Goal: Transaction & Acquisition: Purchase product/service

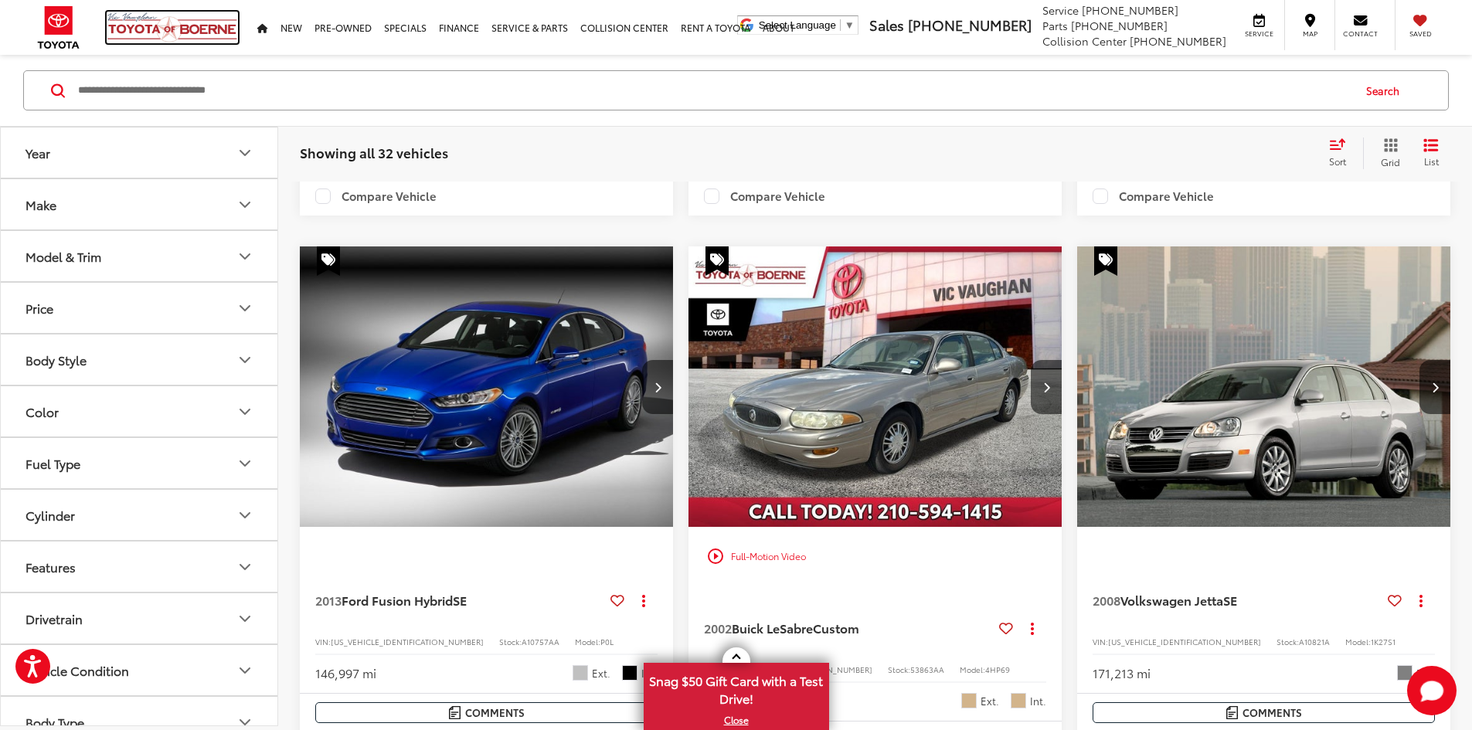
click at [147, 17] on img at bounding box center [172, 28] width 131 height 32
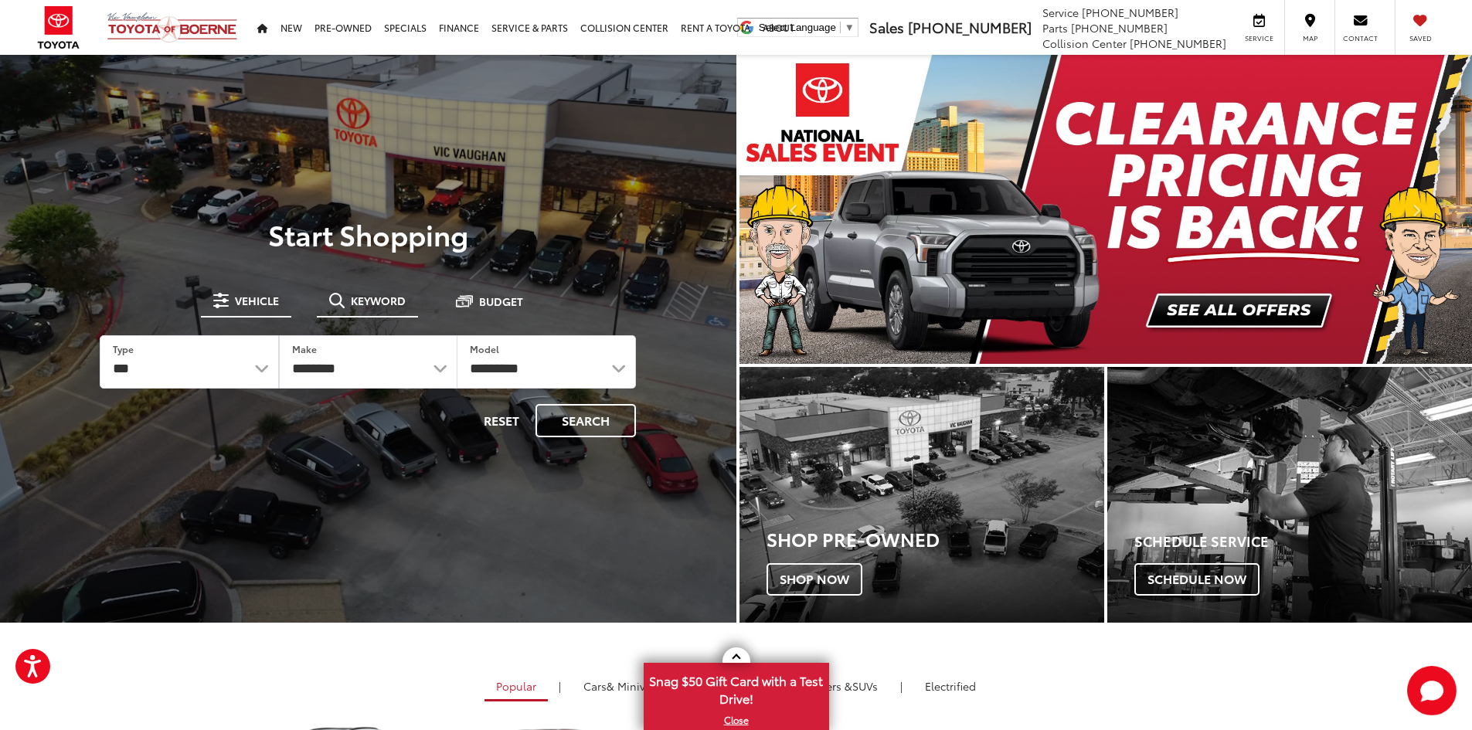
click at [356, 313] on button "Keyword" at bounding box center [367, 301] width 101 height 28
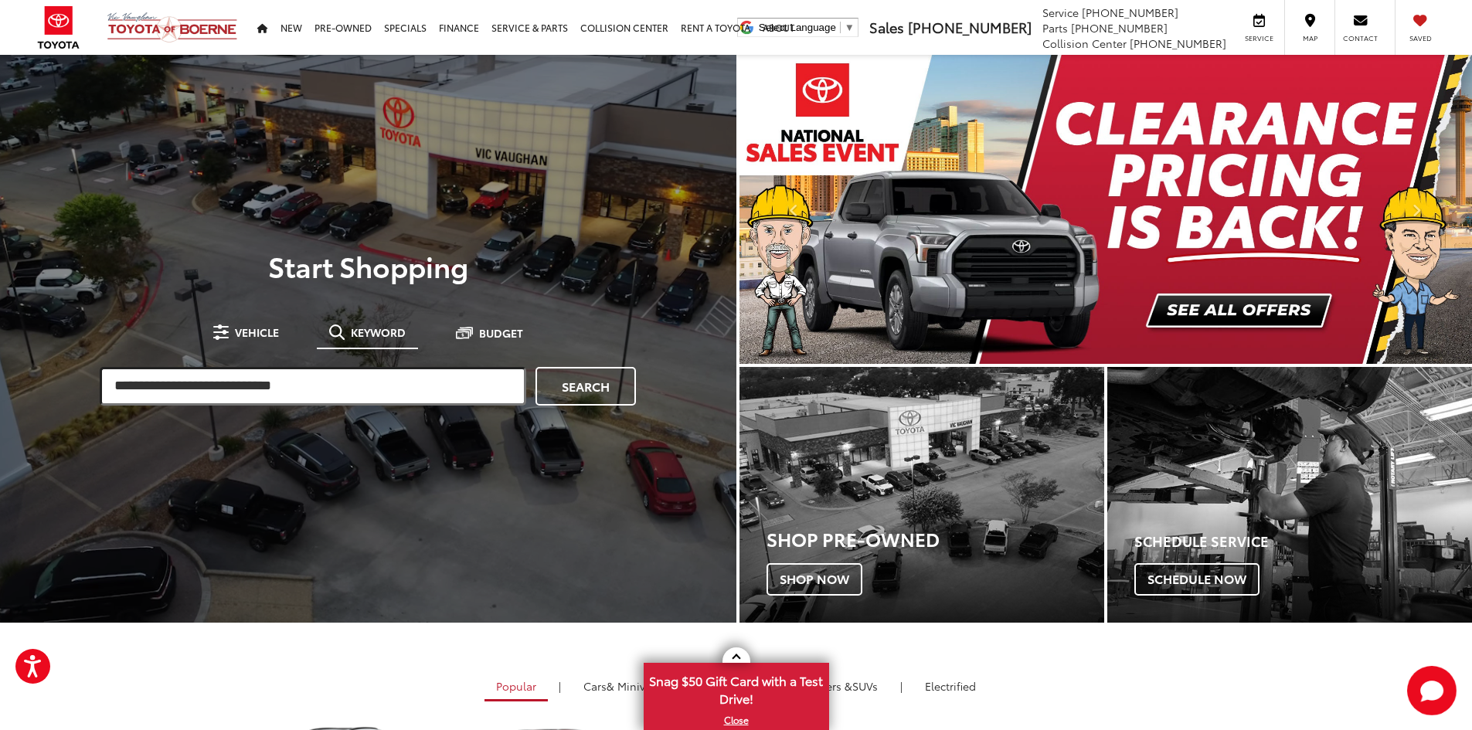
click at [354, 377] on input "search" at bounding box center [313, 386] width 427 height 39
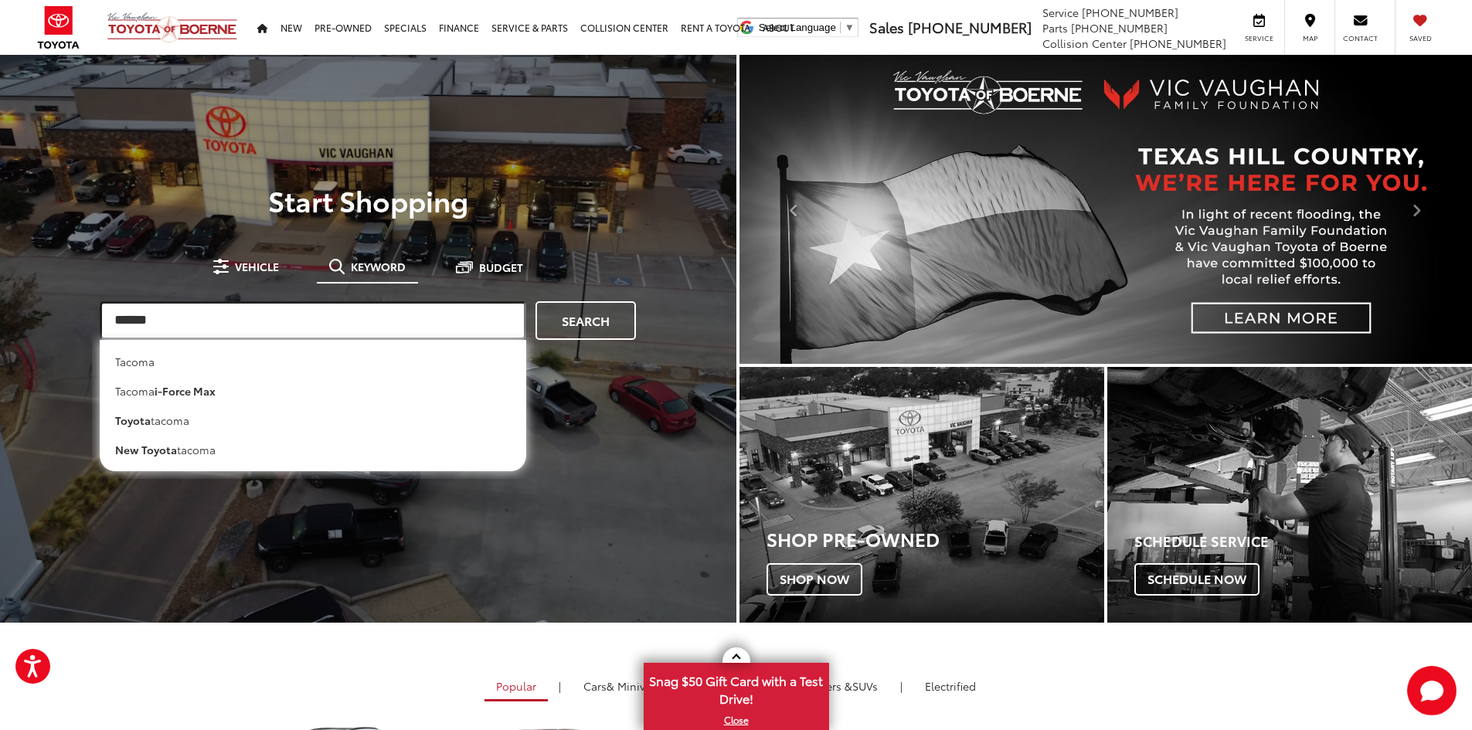
type input "******"
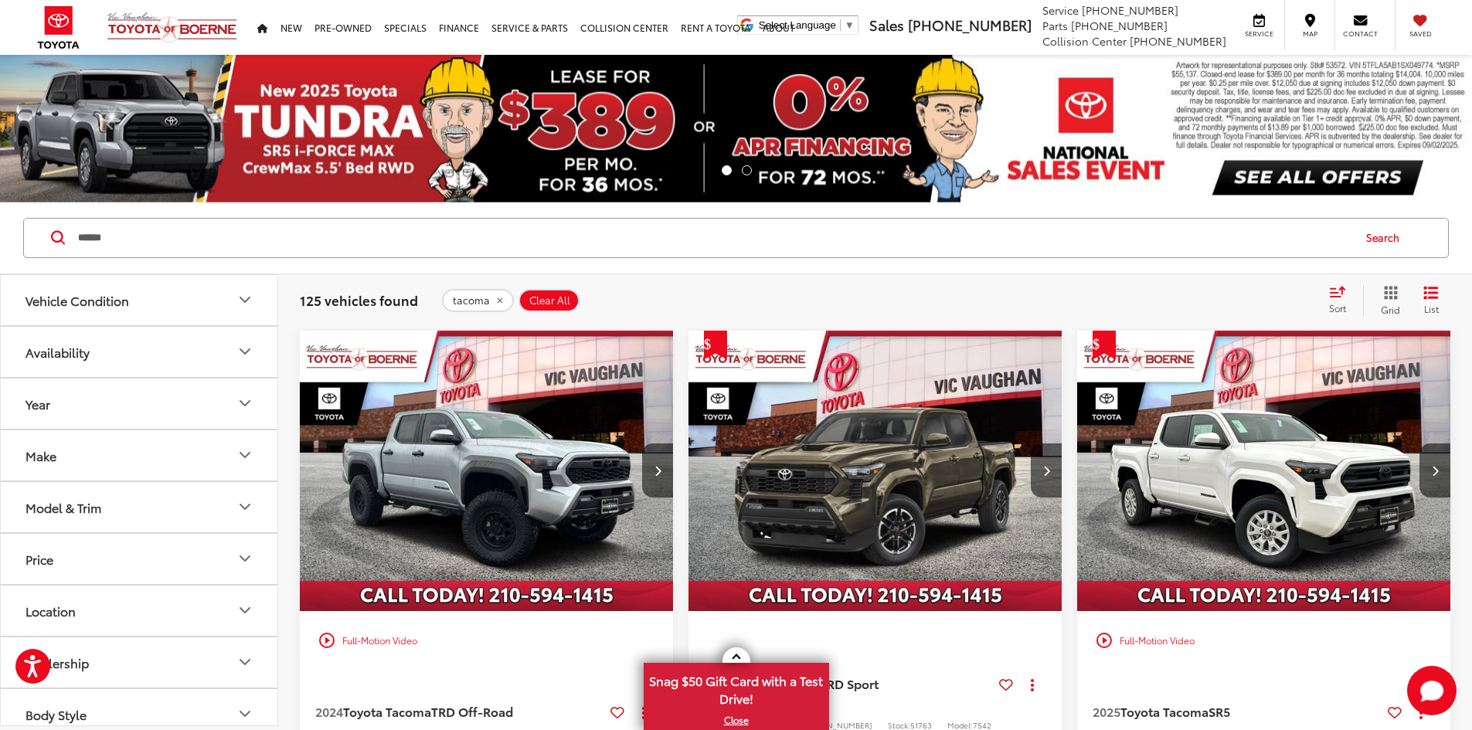
click at [1347, 296] on div "Sort" at bounding box center [1342, 300] width 42 height 31
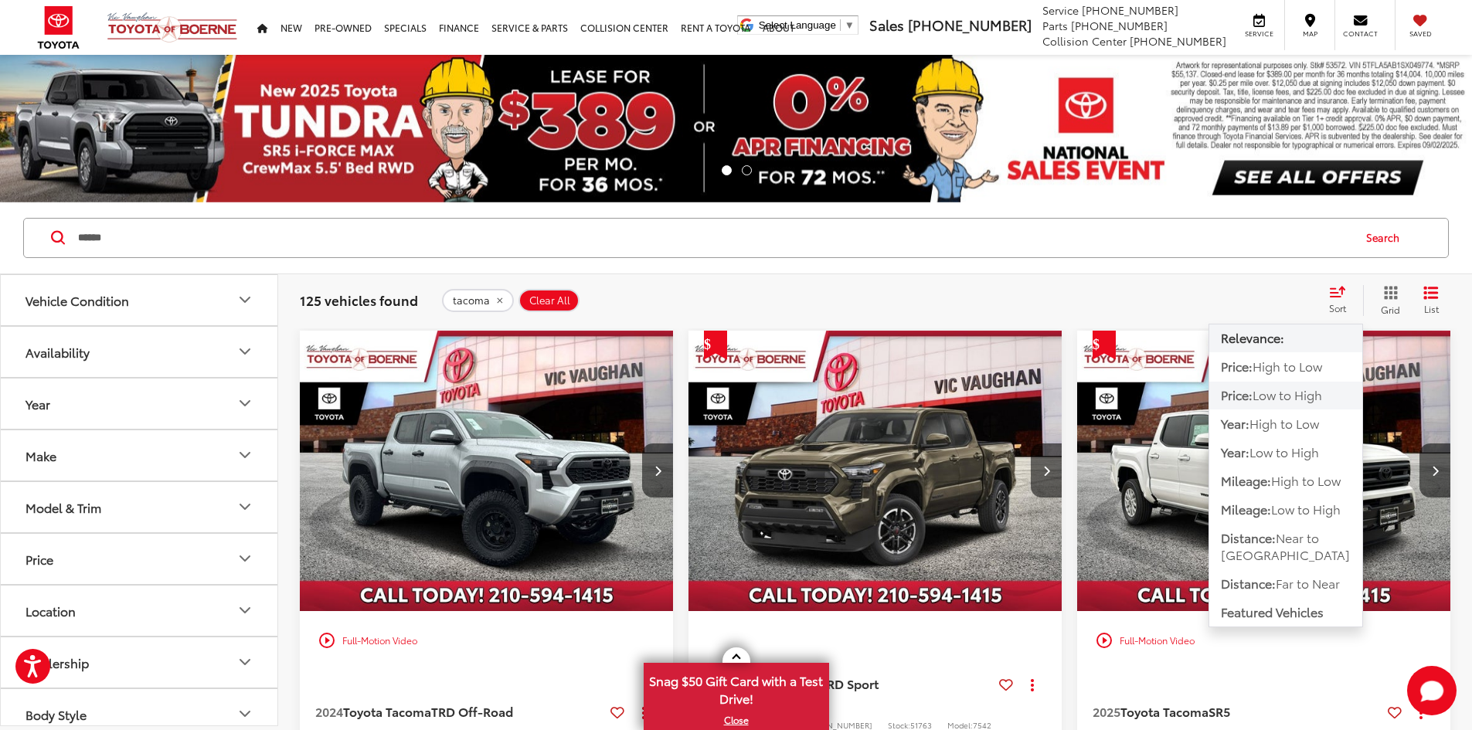
click at [1224, 400] on span "Price:" at bounding box center [1237, 395] width 32 height 18
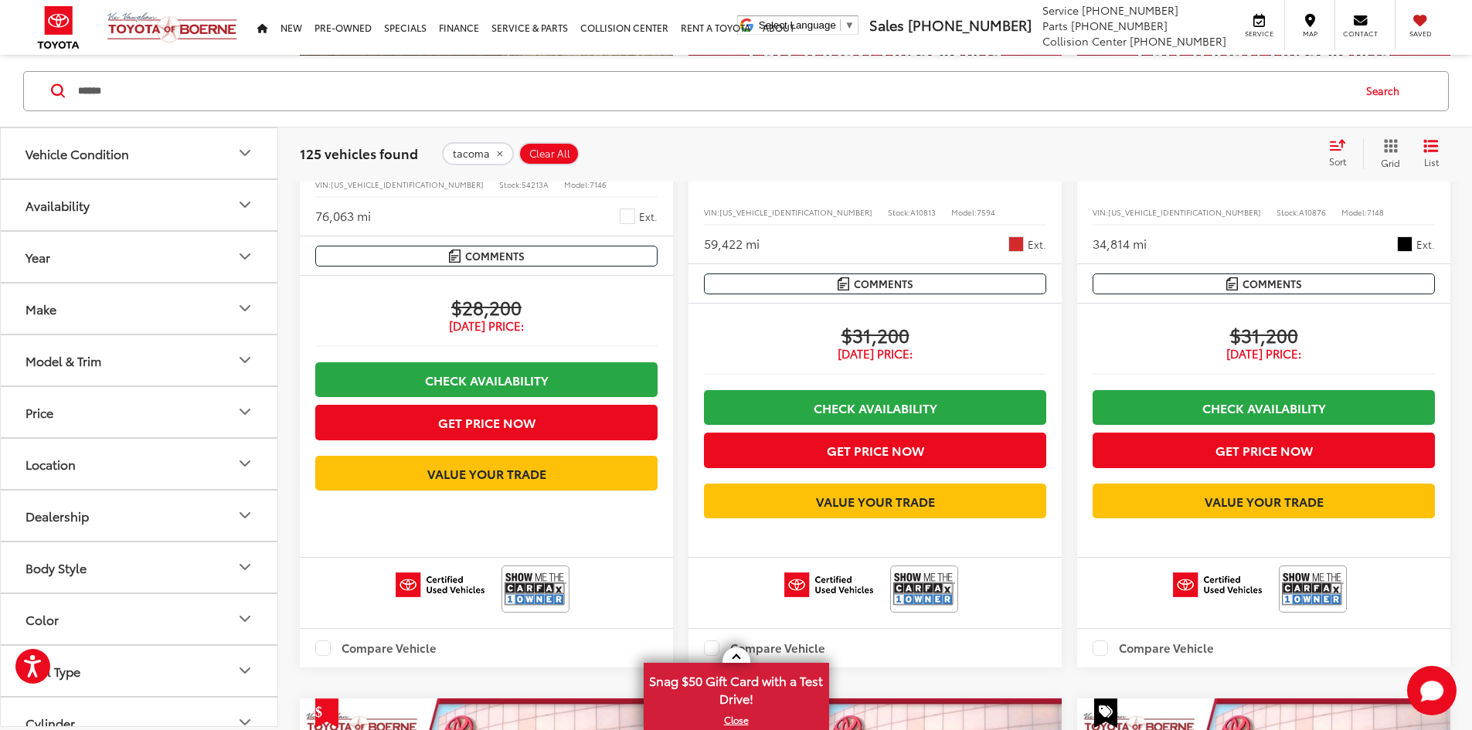
scroll to position [850, 0]
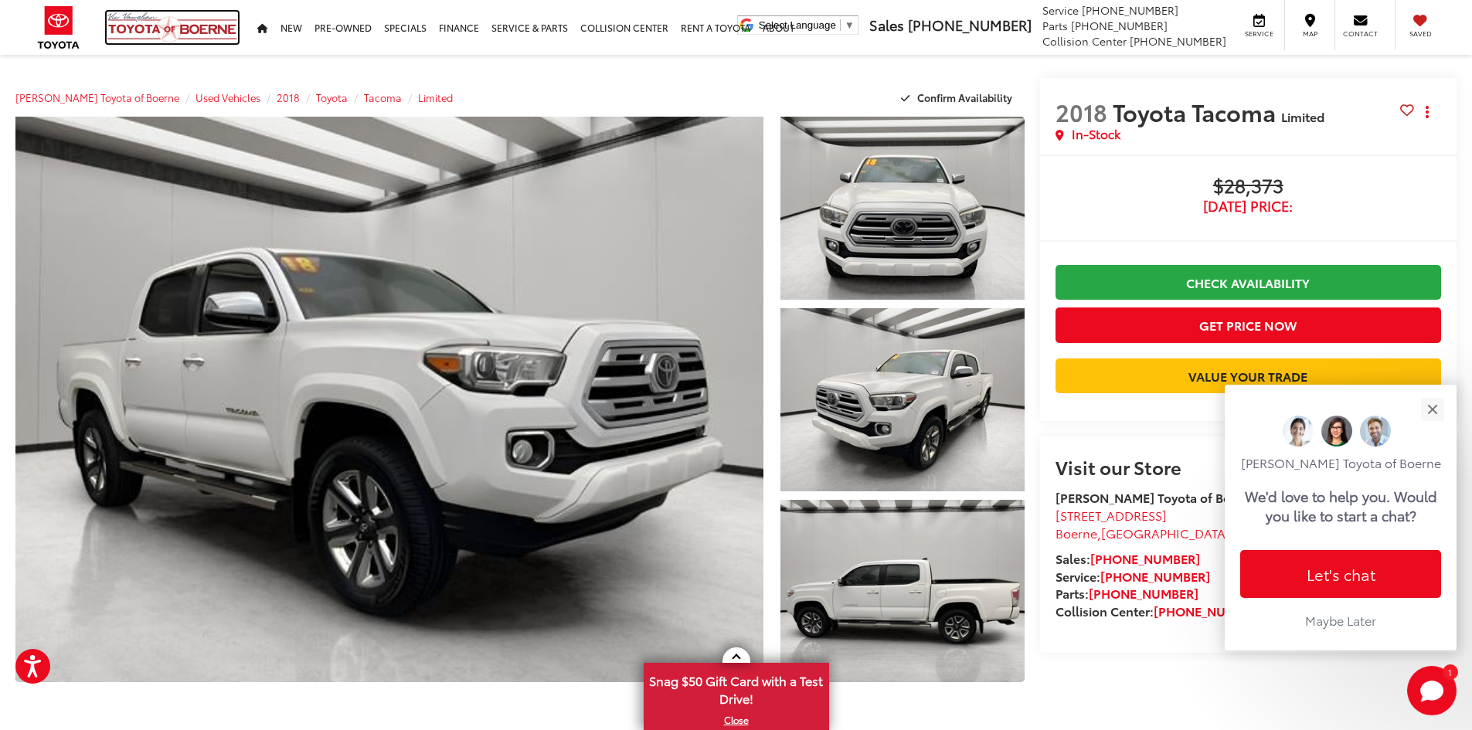
drag, startPoint x: 166, startPoint y: 19, endPoint x: 223, endPoint y: 4, distance: 58.3
click at [166, 19] on img at bounding box center [172, 28] width 131 height 32
